Goal: Transaction & Acquisition: Purchase product/service

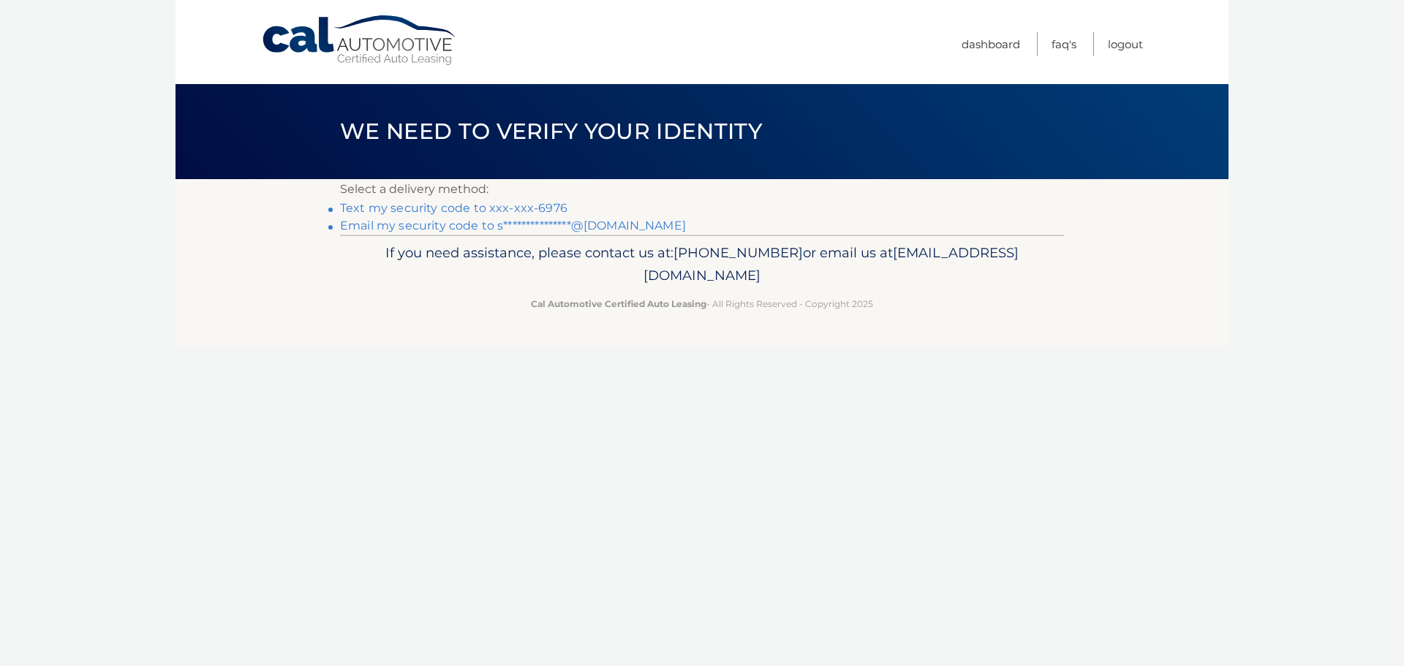
click at [499, 206] on link "Text my security code to xxx-xxx-6976" at bounding box center [453, 208] width 227 height 14
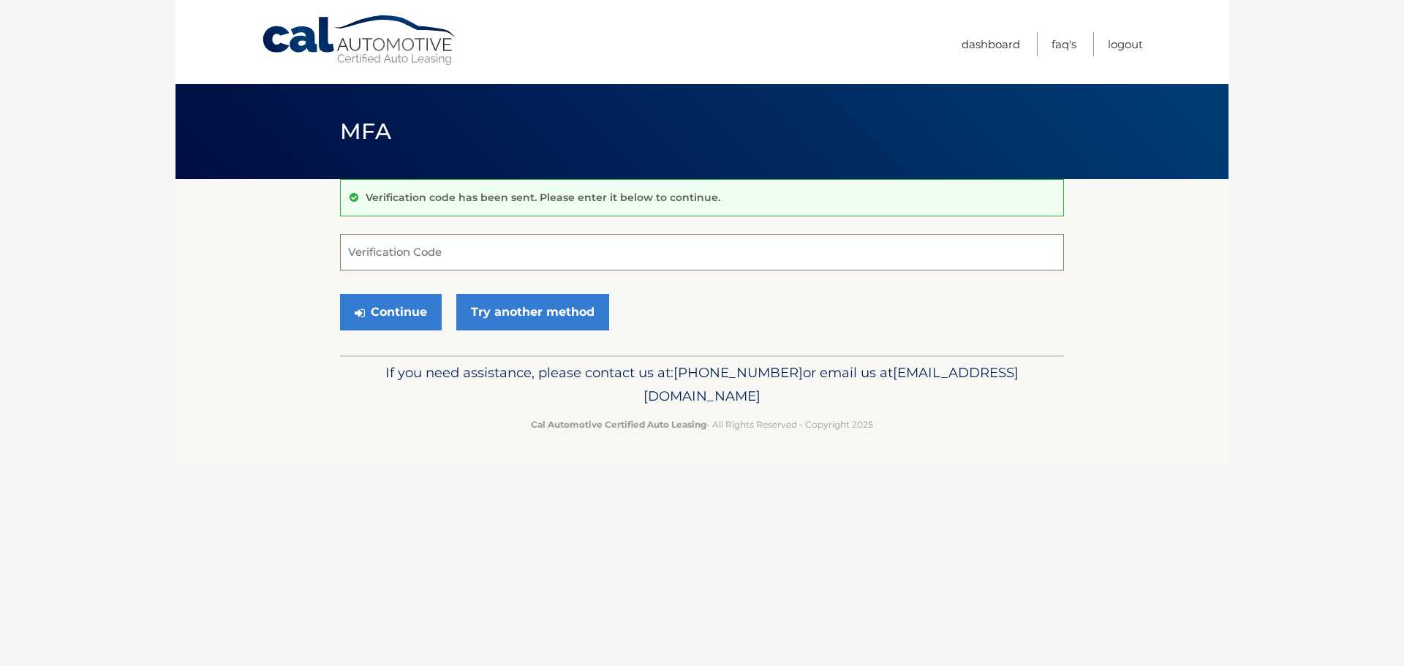
click at [507, 247] on input "Verification Code" at bounding box center [702, 252] width 724 height 37
type input "252141"
click at [340, 294] on button "Continue" at bounding box center [391, 312] width 102 height 37
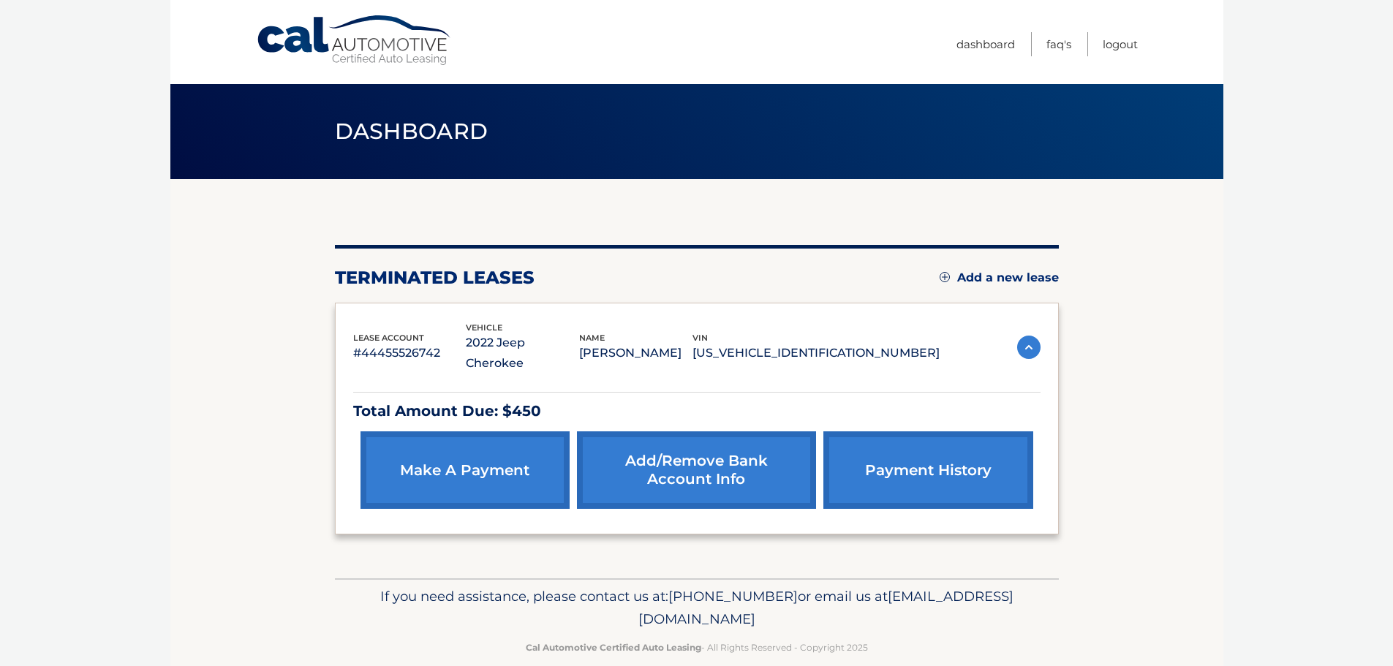
scroll to position [3, 0]
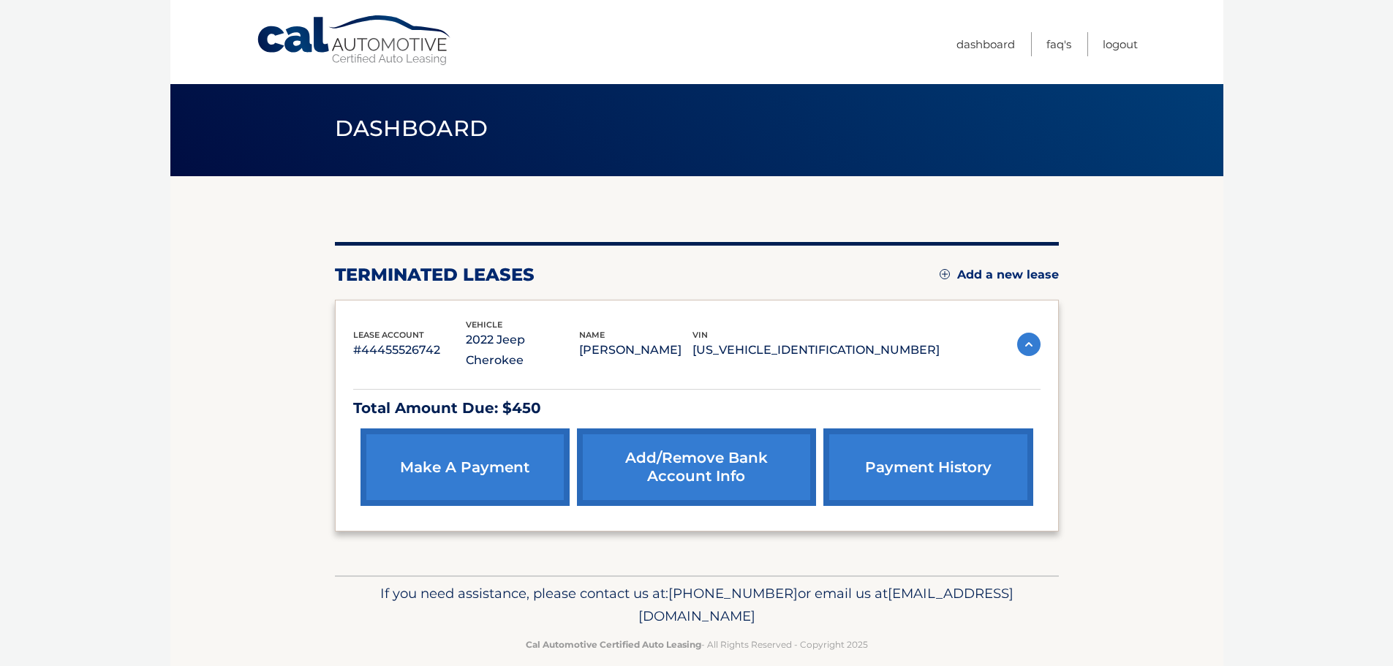
click at [493, 441] on link "make a payment" at bounding box center [464, 466] width 209 height 77
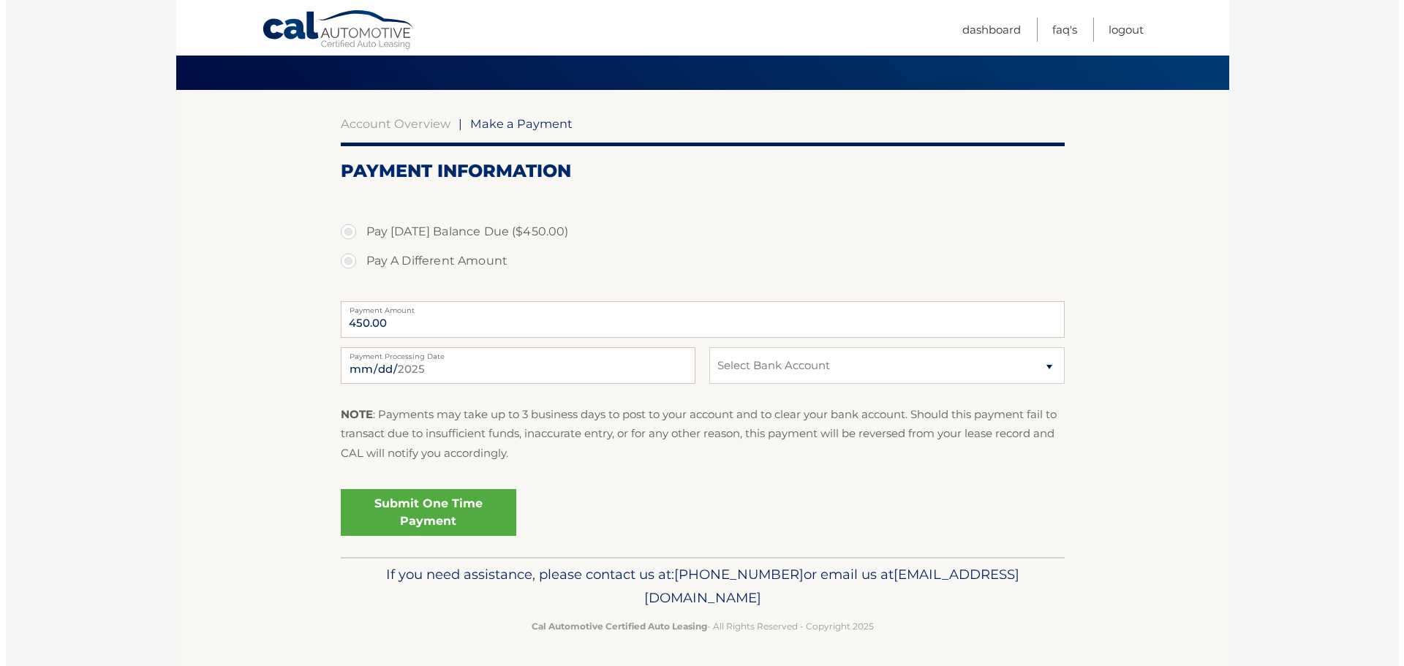
scroll to position [91, 0]
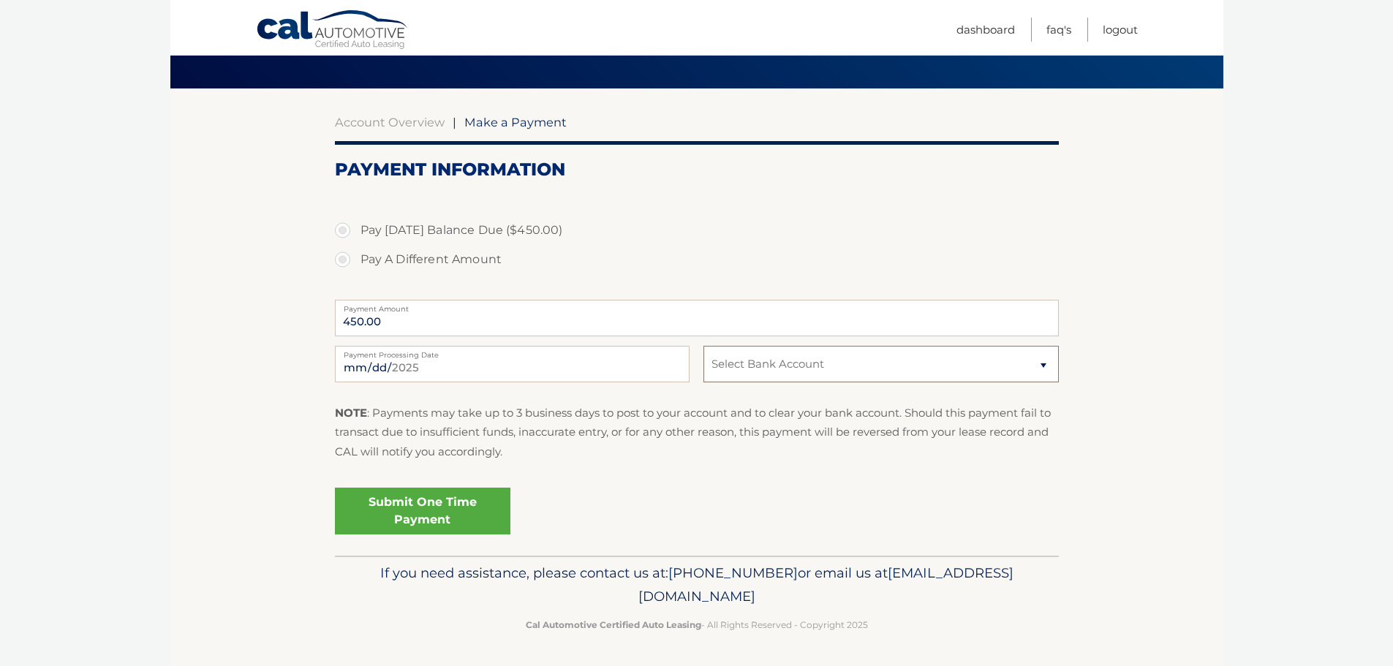
click at [1050, 360] on select "Select Bank Account Checking [PERSON_NAME] FARGO BANK *****9472 Checking LAKELA…" at bounding box center [880, 364] width 355 height 37
select select "ZmQ1NGNkM2QtNDE3NC00NGViLTk3ZGUtNjVmODhkZGE1MzEw"
click at [703, 346] on select "Select Bank Account Checking [PERSON_NAME] FARGO BANK *****9472 Checking LAKELA…" at bounding box center [880, 364] width 355 height 37
click at [345, 262] on label "Pay A Different Amount" at bounding box center [697, 259] width 724 height 29
click at [345, 262] on input "Pay A Different Amount" at bounding box center [348, 256] width 15 height 23
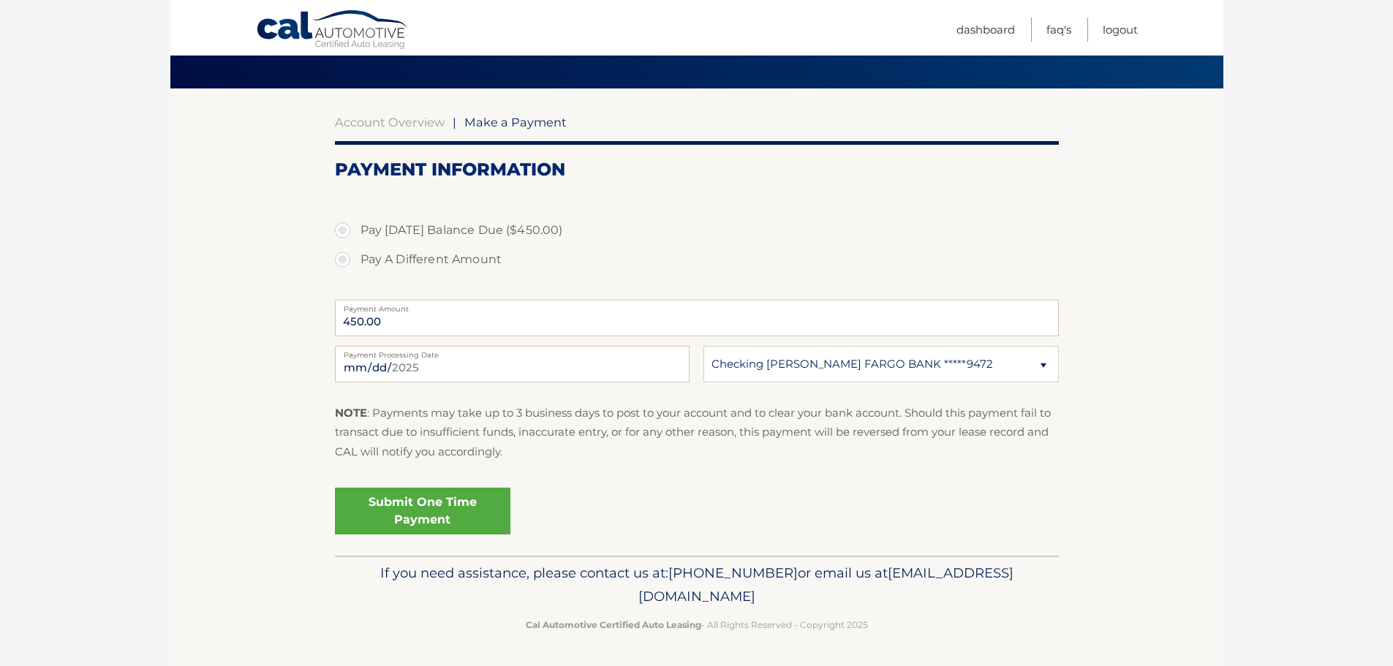
radio input "true"
click at [346, 230] on label "Pay Today's Balance Due ($450.00)" at bounding box center [697, 230] width 724 height 29
click at [346, 230] on input "Pay Today's Balance Due ($450.00)" at bounding box center [348, 227] width 15 height 23
radio input "true"
type input "450.00"
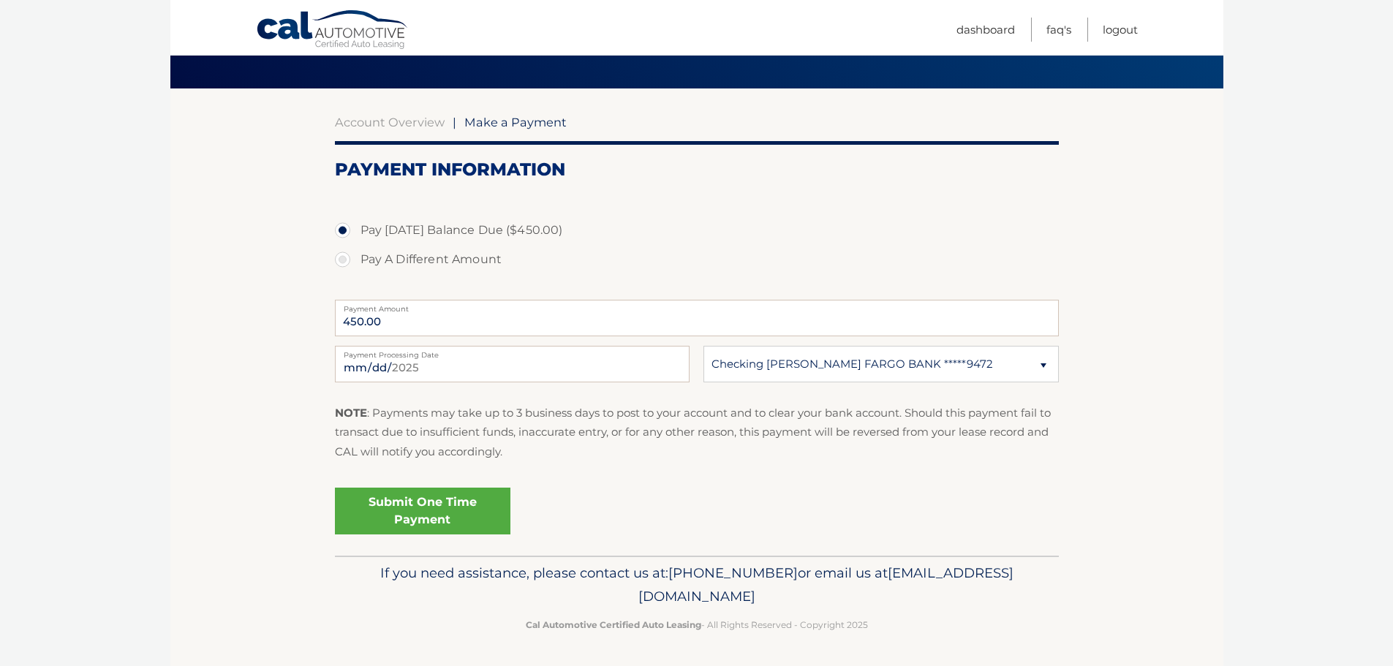
click at [404, 503] on link "Submit One Time Payment" at bounding box center [422, 511] width 175 height 47
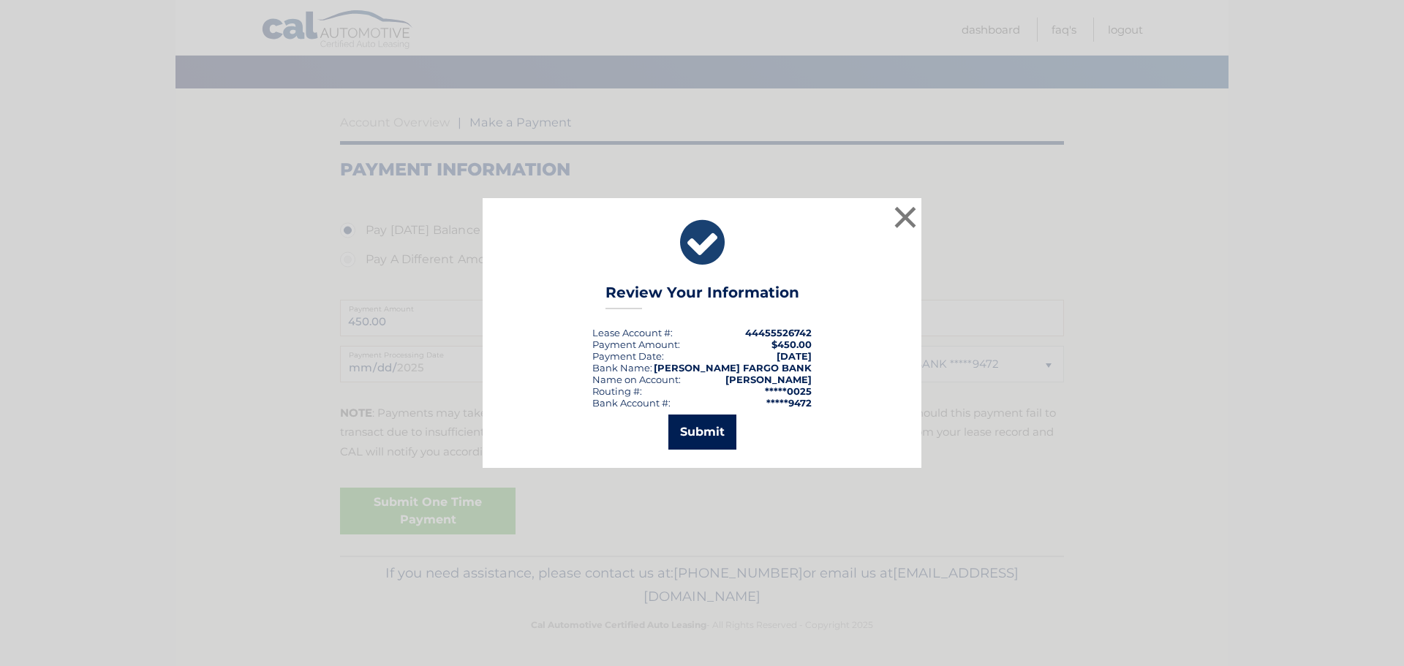
click at [711, 434] on button "Submit" at bounding box center [702, 431] width 68 height 35
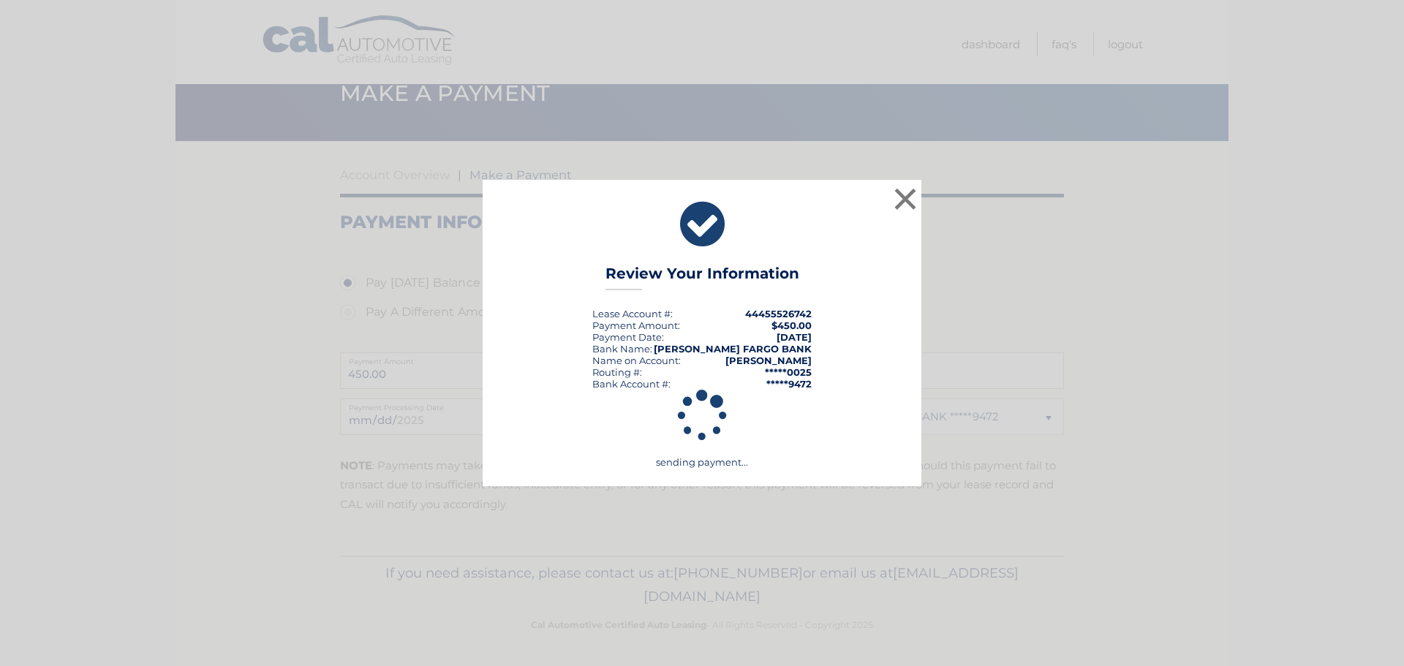
scroll to position [38, 0]
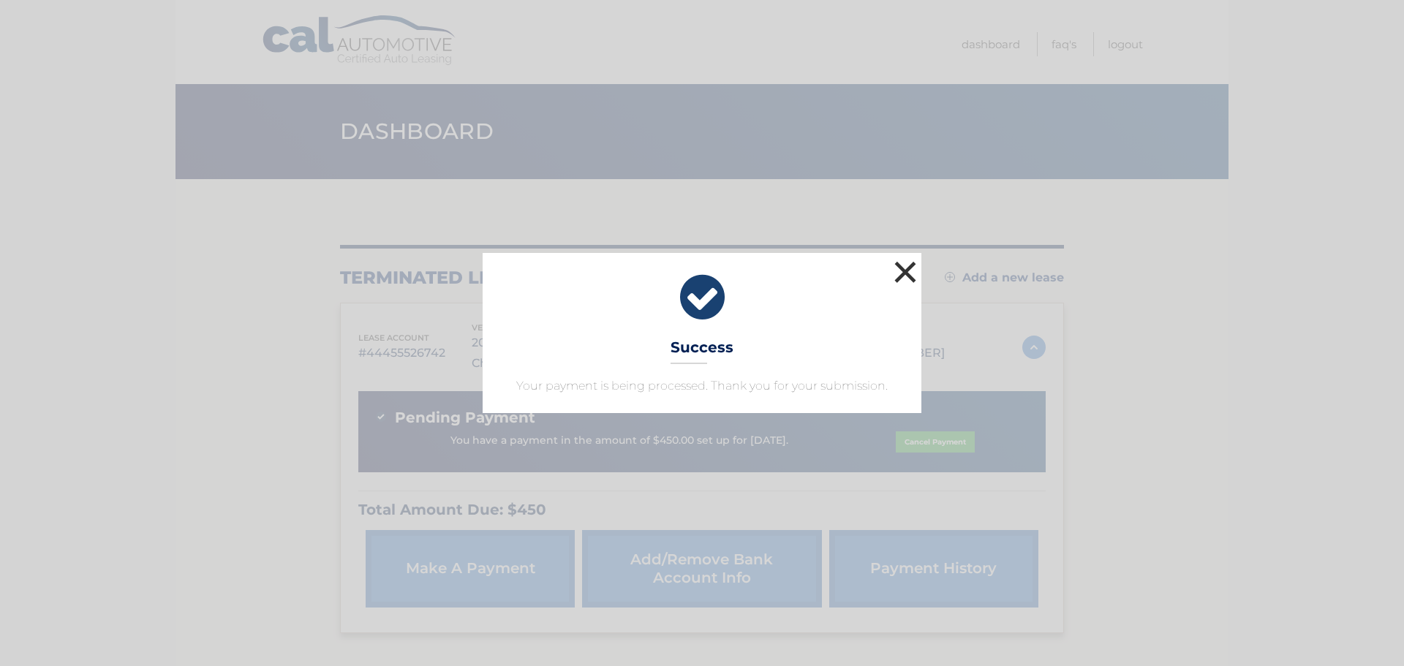
click at [904, 270] on button "×" at bounding box center [904, 271] width 29 height 29
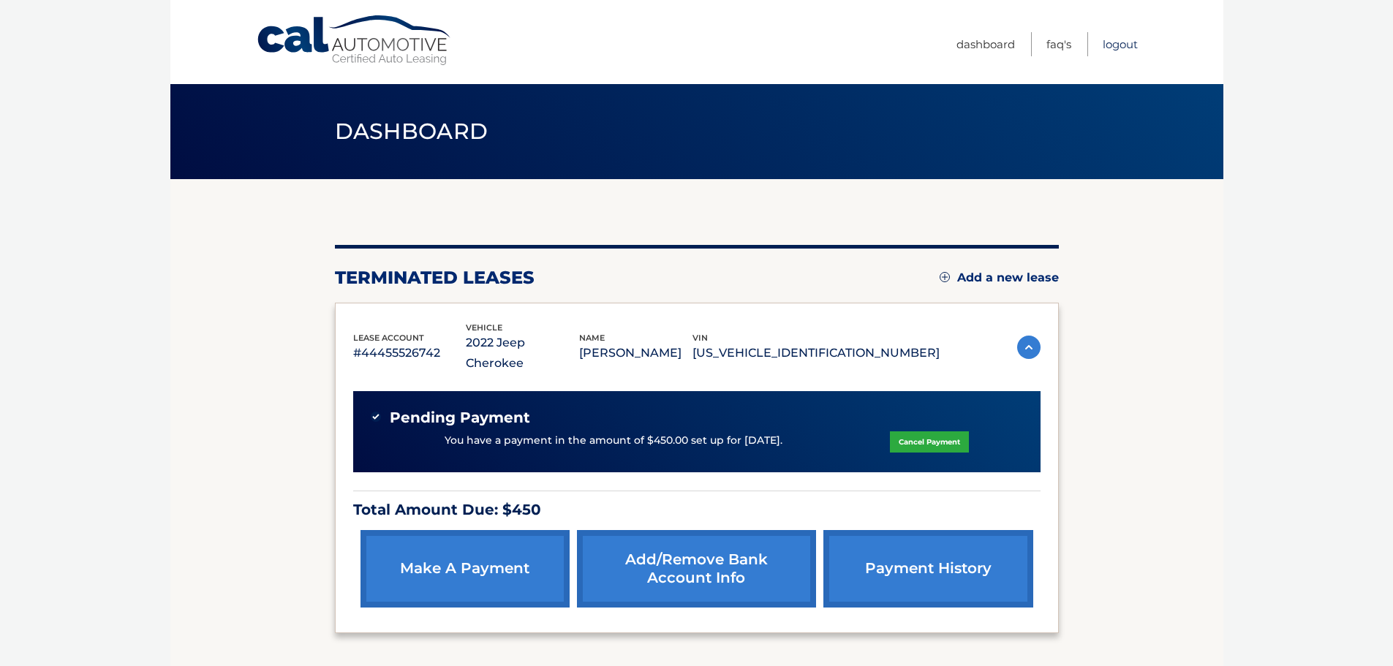
click at [1120, 38] on link "Logout" at bounding box center [1119, 44] width 35 height 24
